Goal: Find specific page/section: Find specific page/section

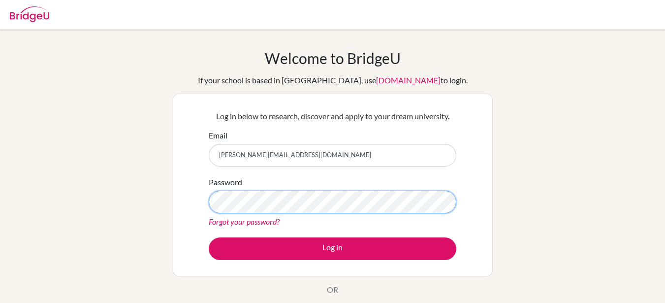
click at [209, 237] on button "Log in" at bounding box center [332, 248] width 247 height 23
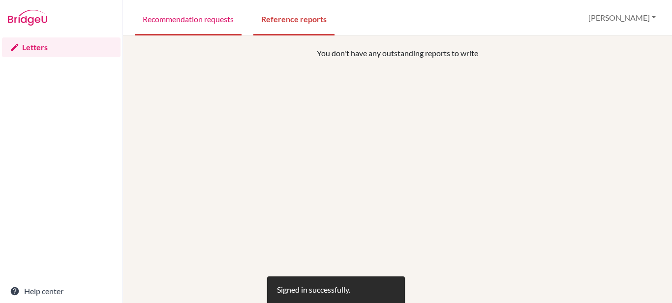
click at [187, 22] on link "Recommendation requests" at bounding box center [188, 18] width 107 height 34
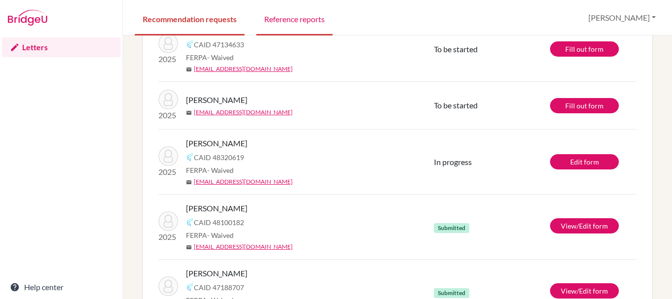
scroll to position [139, 0]
